Goal: Obtain resource: Download file/media

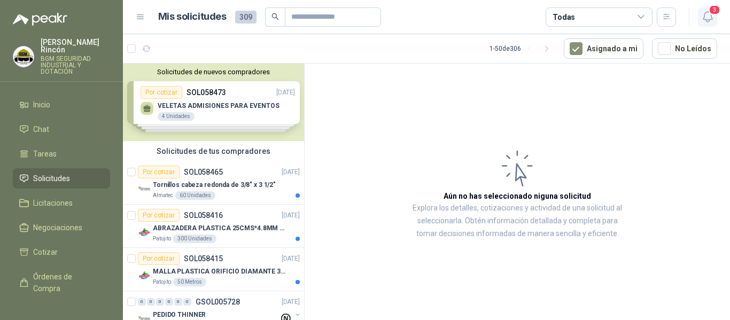
click at [700, 24] on button "3" at bounding box center [707, 16] width 19 height 19
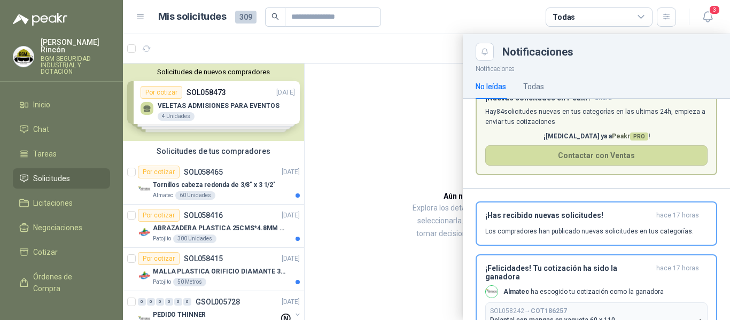
scroll to position [53, 0]
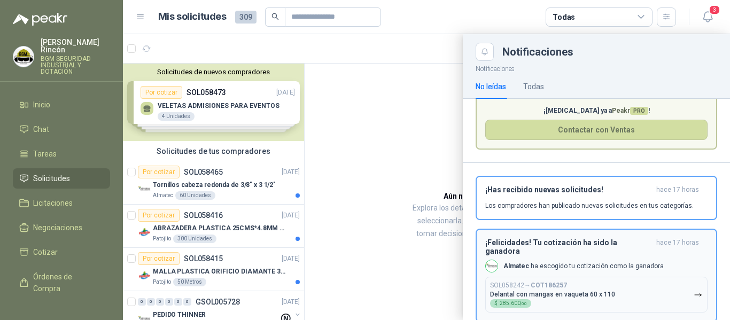
click at [627, 266] on div "¡Felicidades! Tu cotización ha sido la ganadora hace 17 horas Almatec ha escogi…" at bounding box center [596, 275] width 222 height 74
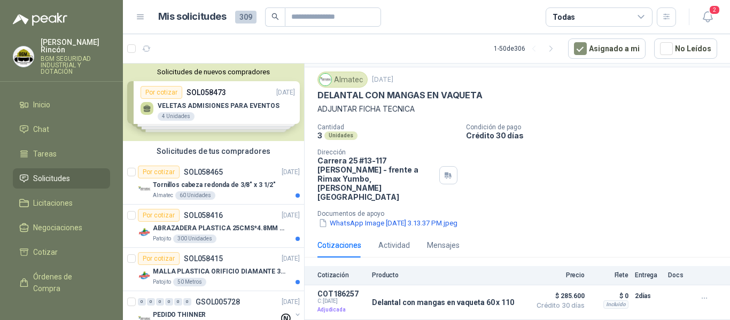
scroll to position [34, 0]
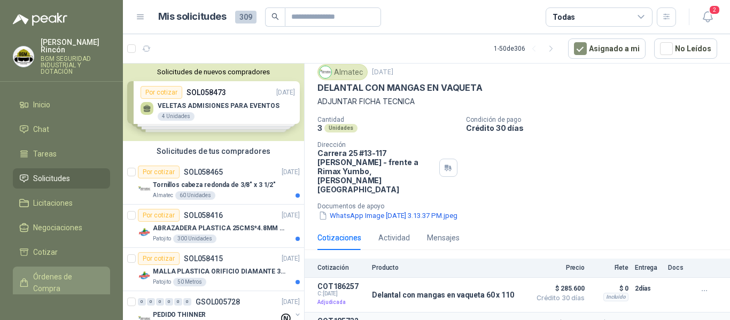
click at [55, 271] on span "Órdenes de Compra" at bounding box center [66, 283] width 67 height 24
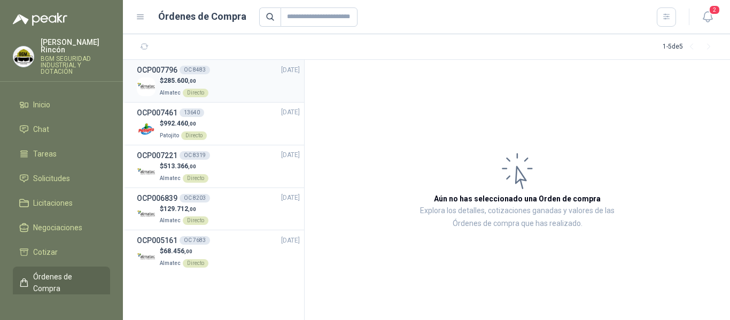
click at [262, 88] on div "$ 285.600 ,00 Almatec Directo" at bounding box center [218, 87] width 163 height 22
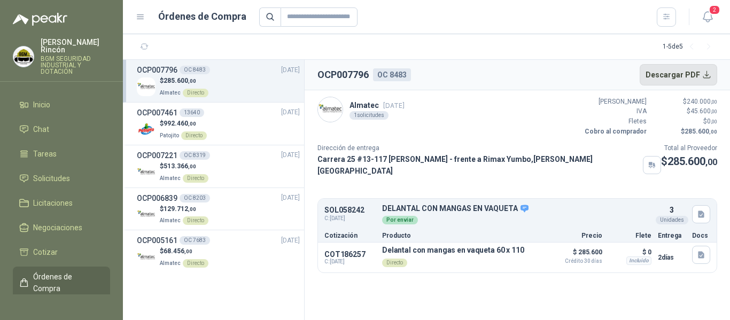
click at [702, 74] on button "Descargar PDF" at bounding box center [678, 74] width 78 height 21
